Goal: Book appointment/travel/reservation

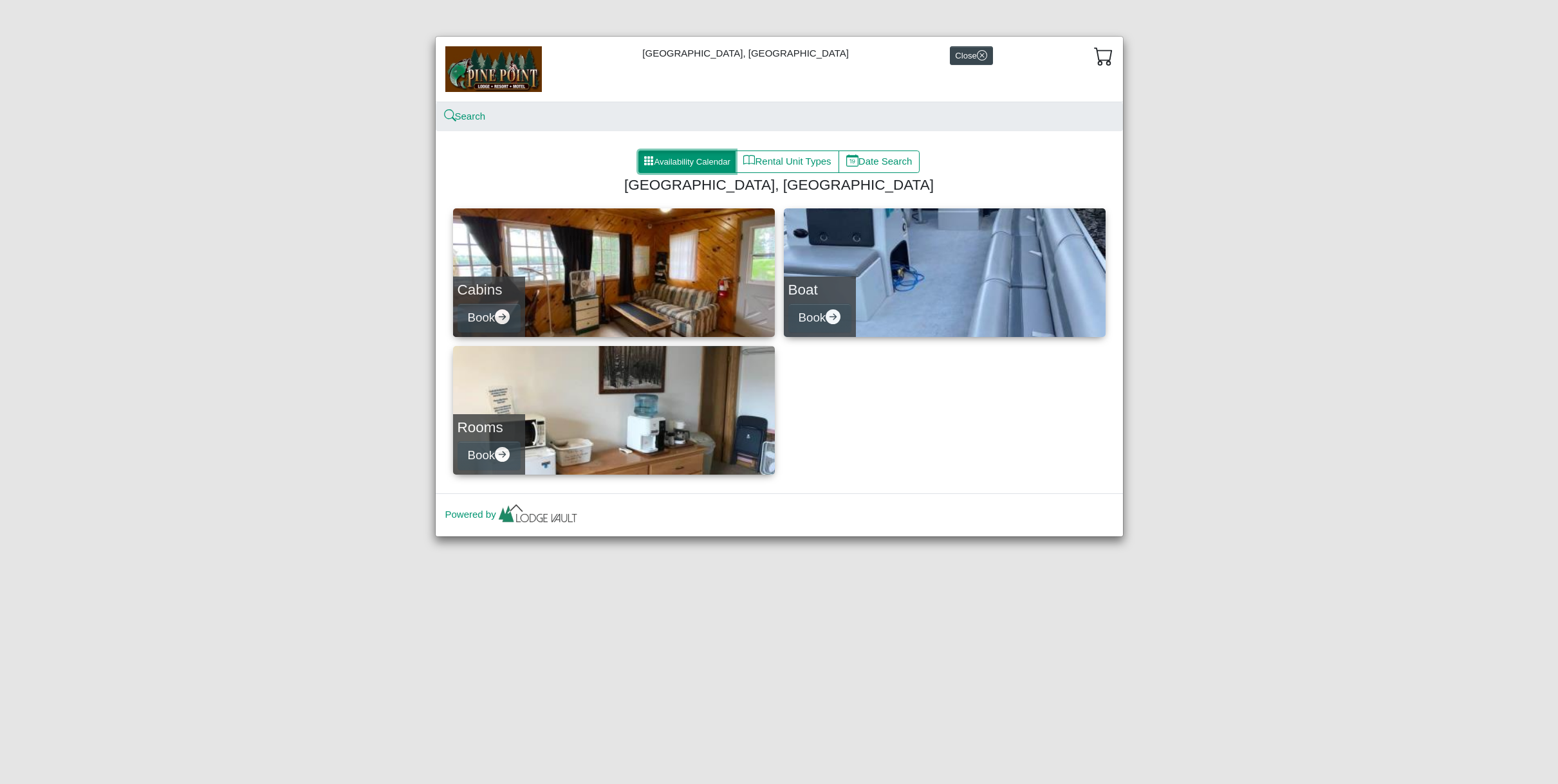
click at [695, 159] on button "Availability Calendar" at bounding box center [687, 162] width 98 height 23
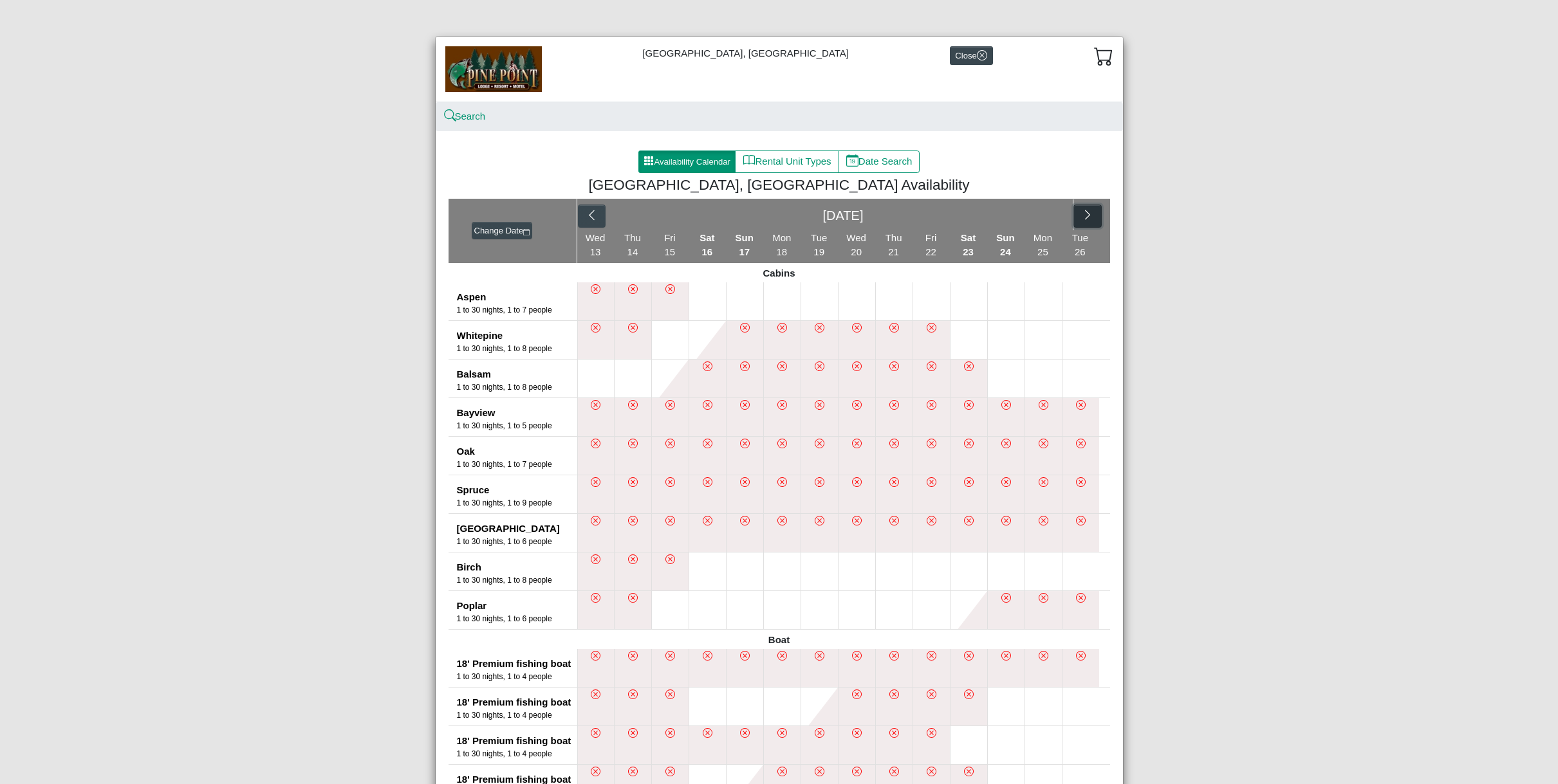
click at [1088, 217] on icon "chevron right" at bounding box center [1088, 215] width 13 height 13
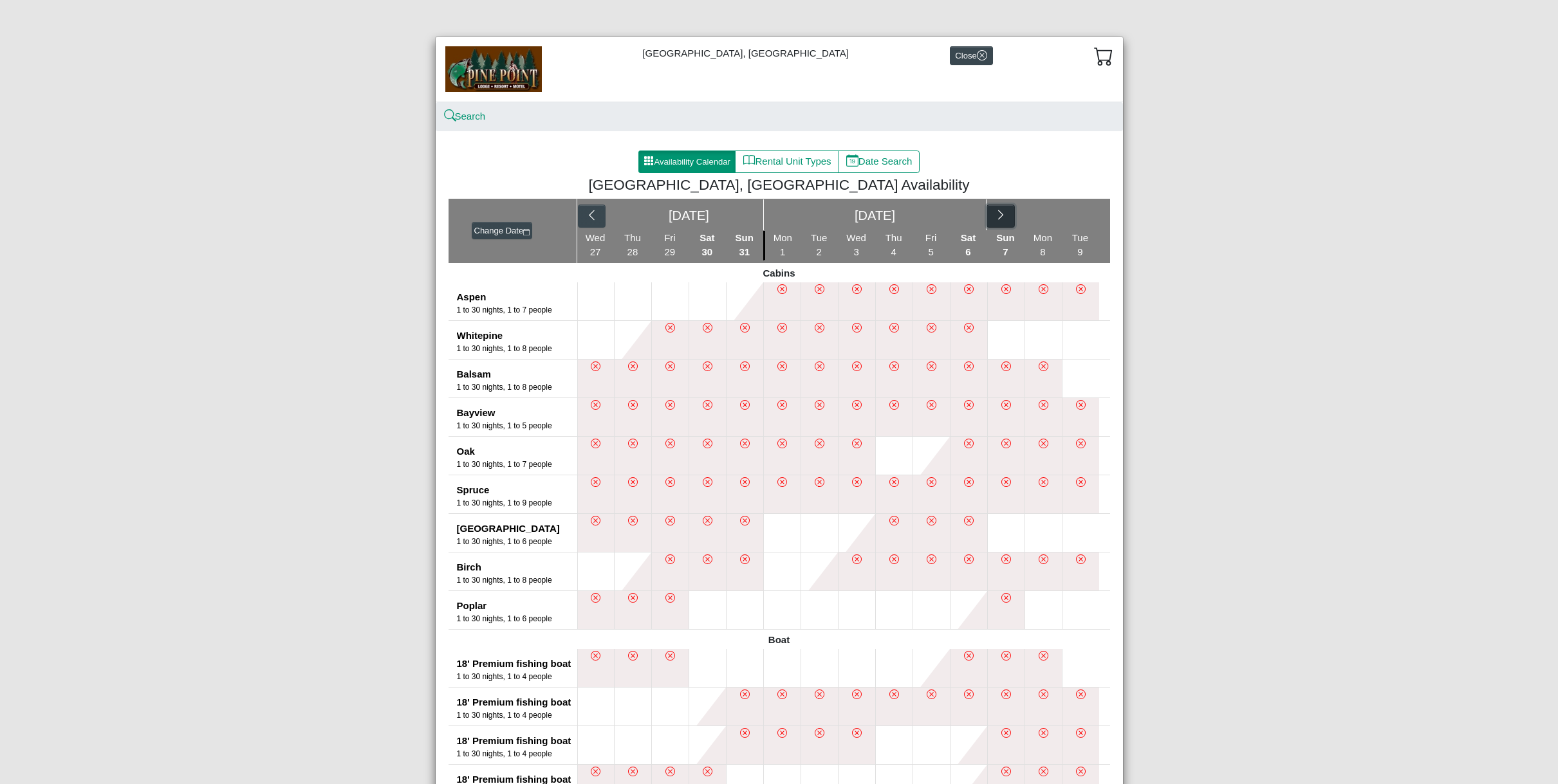
click at [1004, 216] on icon "chevron right" at bounding box center [1001, 215] width 13 height 13
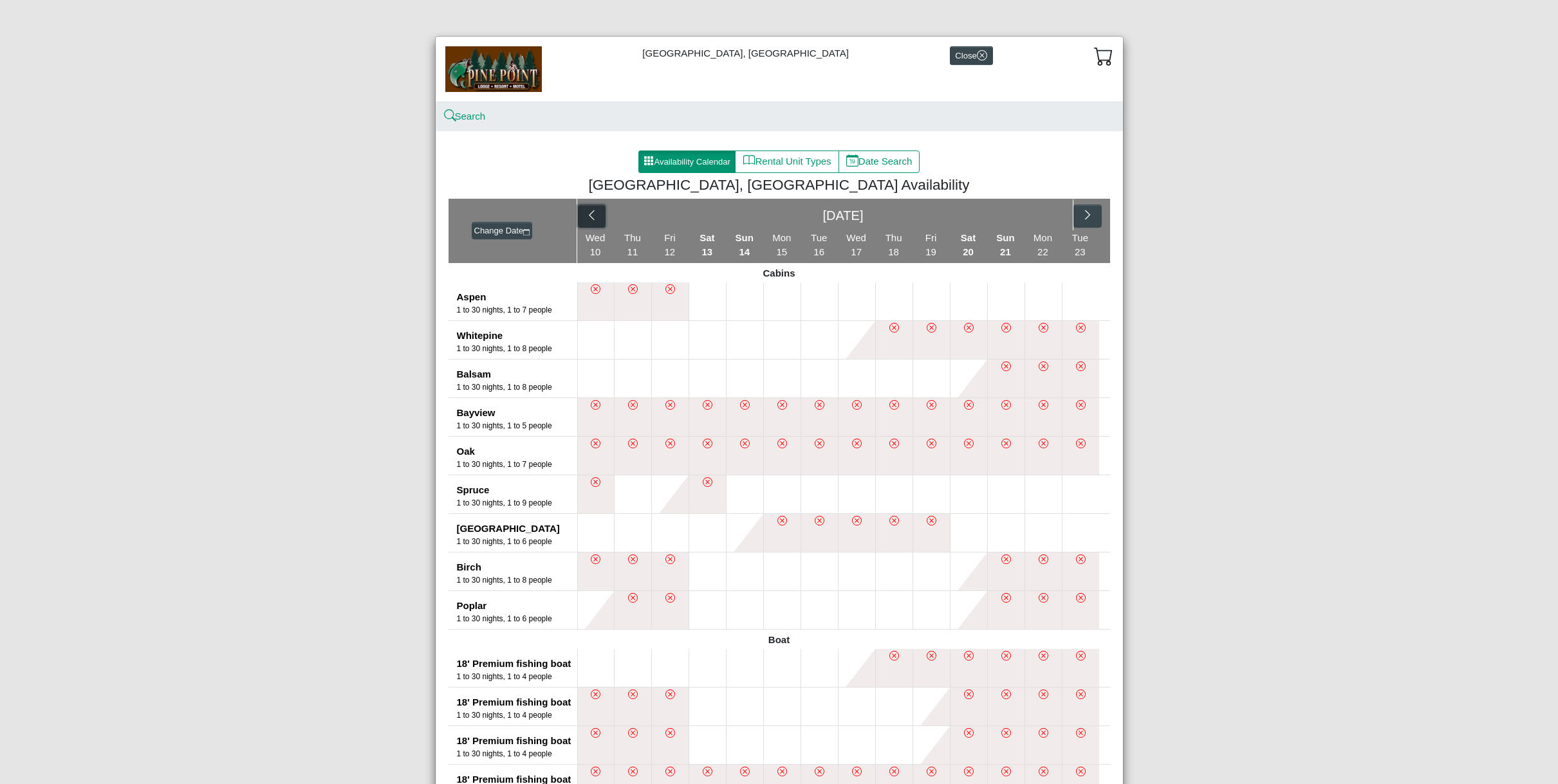
click at [590, 218] on icon "chevron left" at bounding box center [592, 215] width 5 height 10
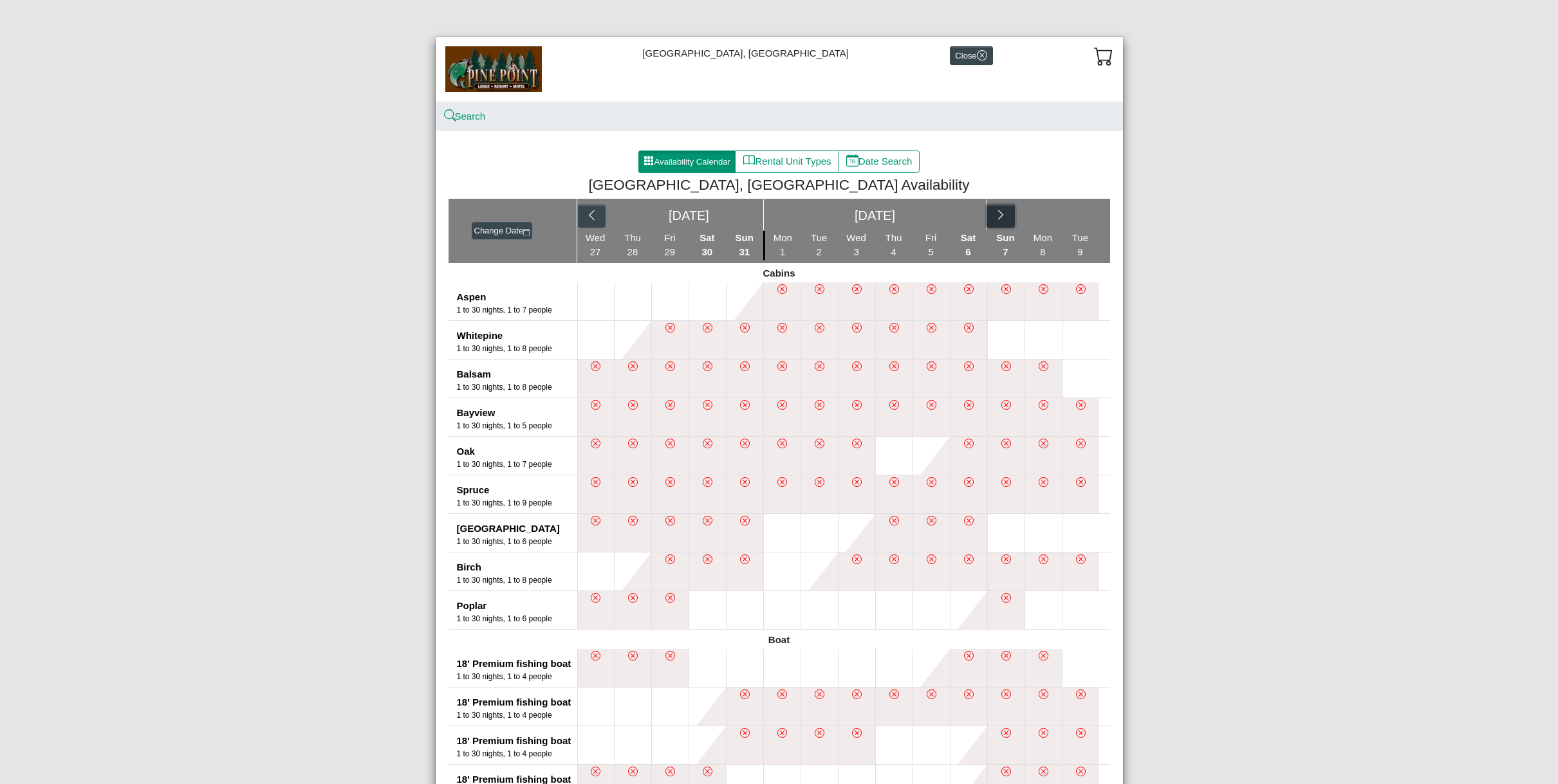
click at [1002, 213] on icon "chevron right" at bounding box center [1001, 215] width 13 height 13
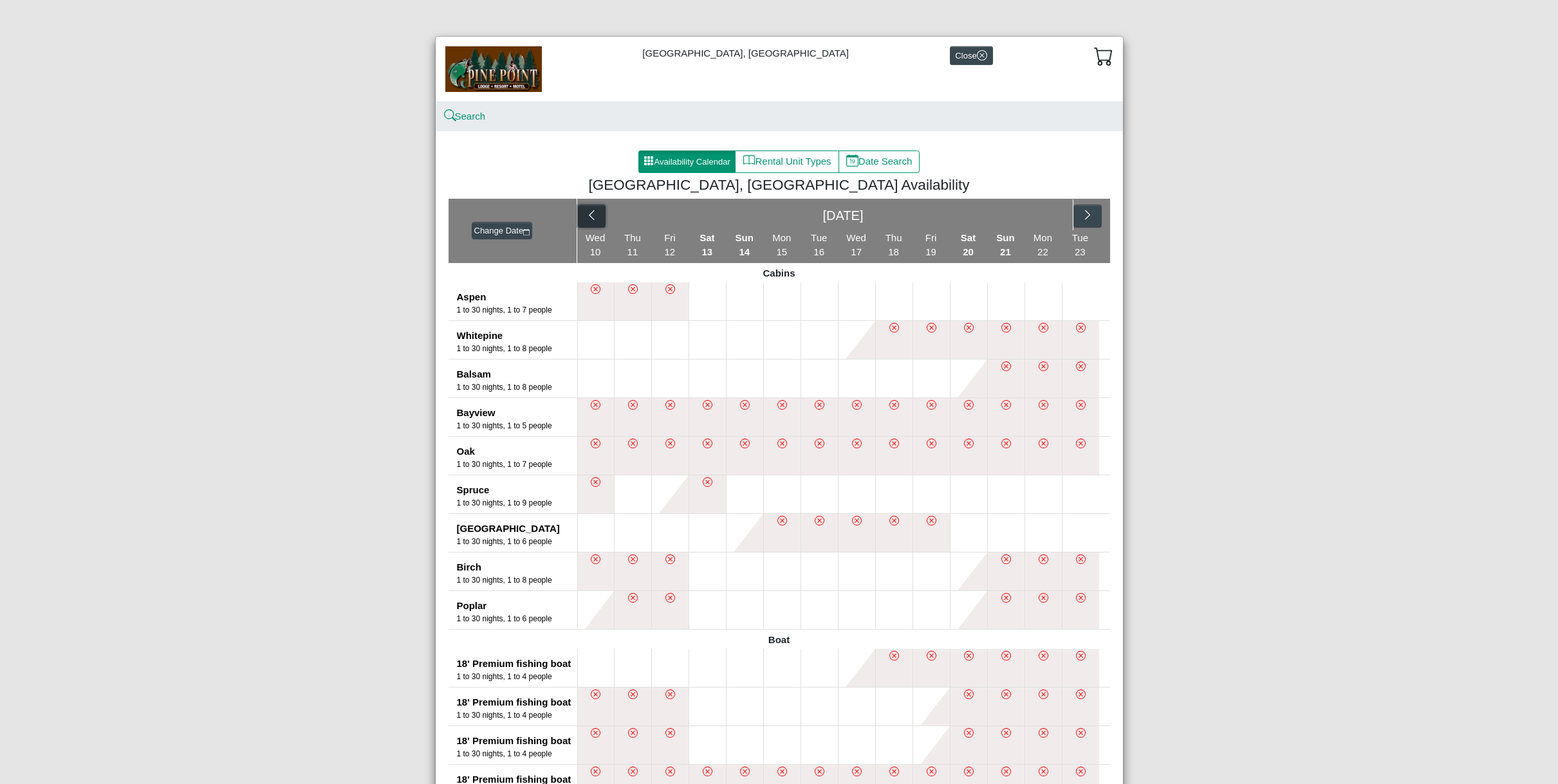
click at [589, 217] on icon "chevron left" at bounding box center [592, 215] width 13 height 13
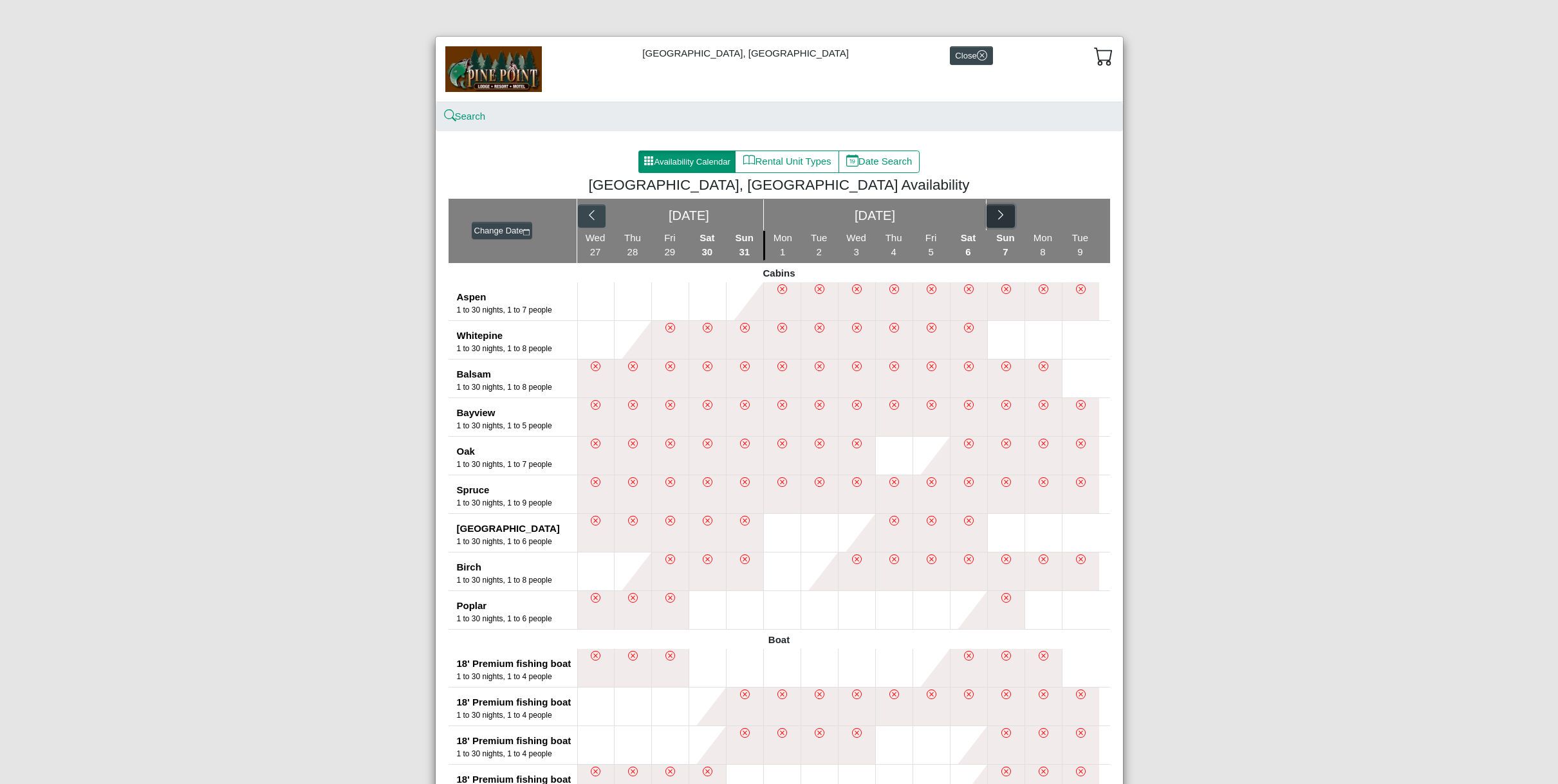
click at [1003, 220] on icon "chevron right" at bounding box center [1001, 215] width 13 height 13
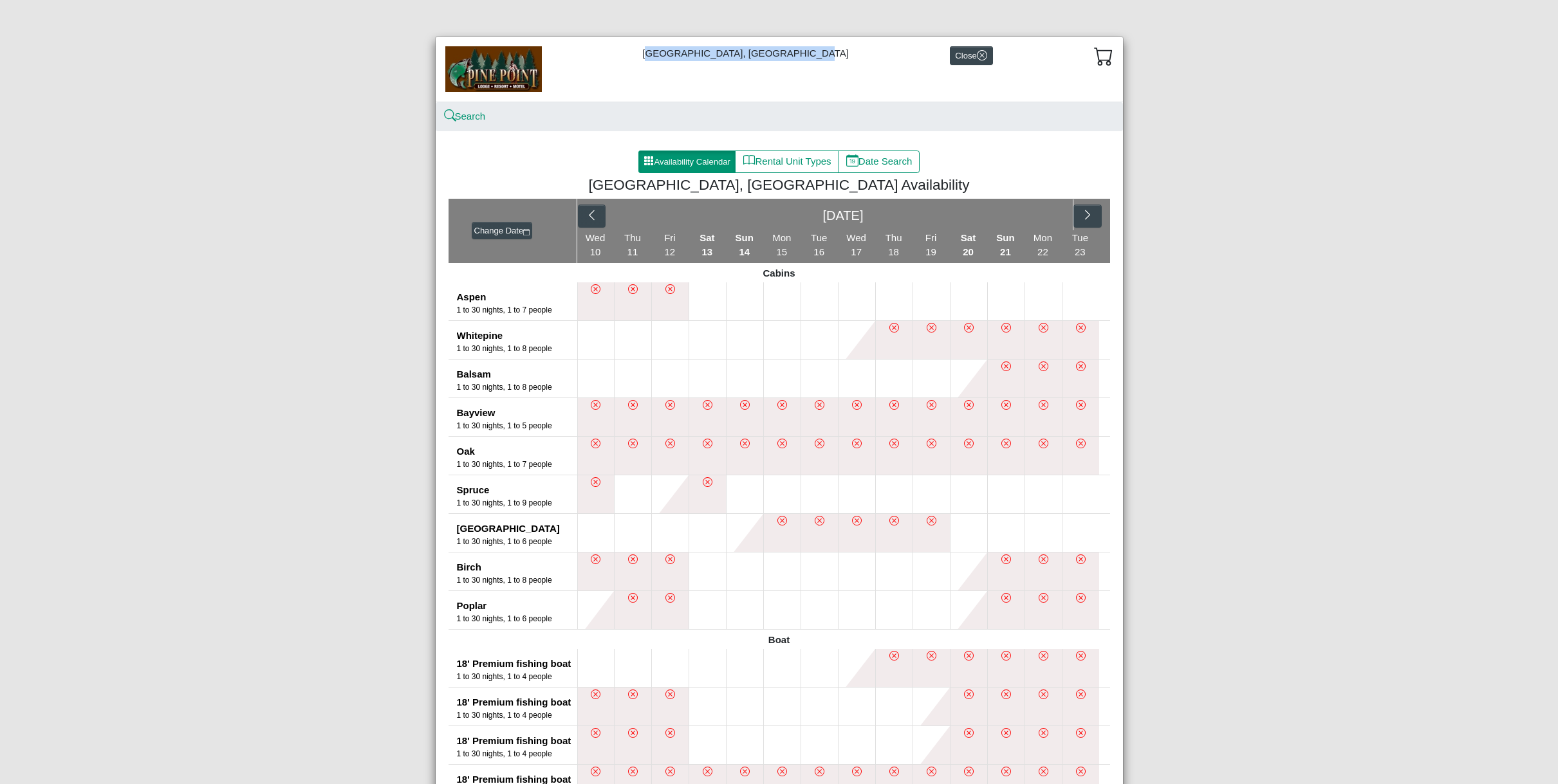
drag, startPoint x: 631, startPoint y: 58, endPoint x: 606, endPoint y: 60, distance: 25.1
click at [604, 63] on div "[GEOGRAPHIC_DATA], [GEOGRAPHIC_DATA]" at bounding box center [779, 69] width 687 height 65
